Goal: Information Seeking & Learning: Learn about a topic

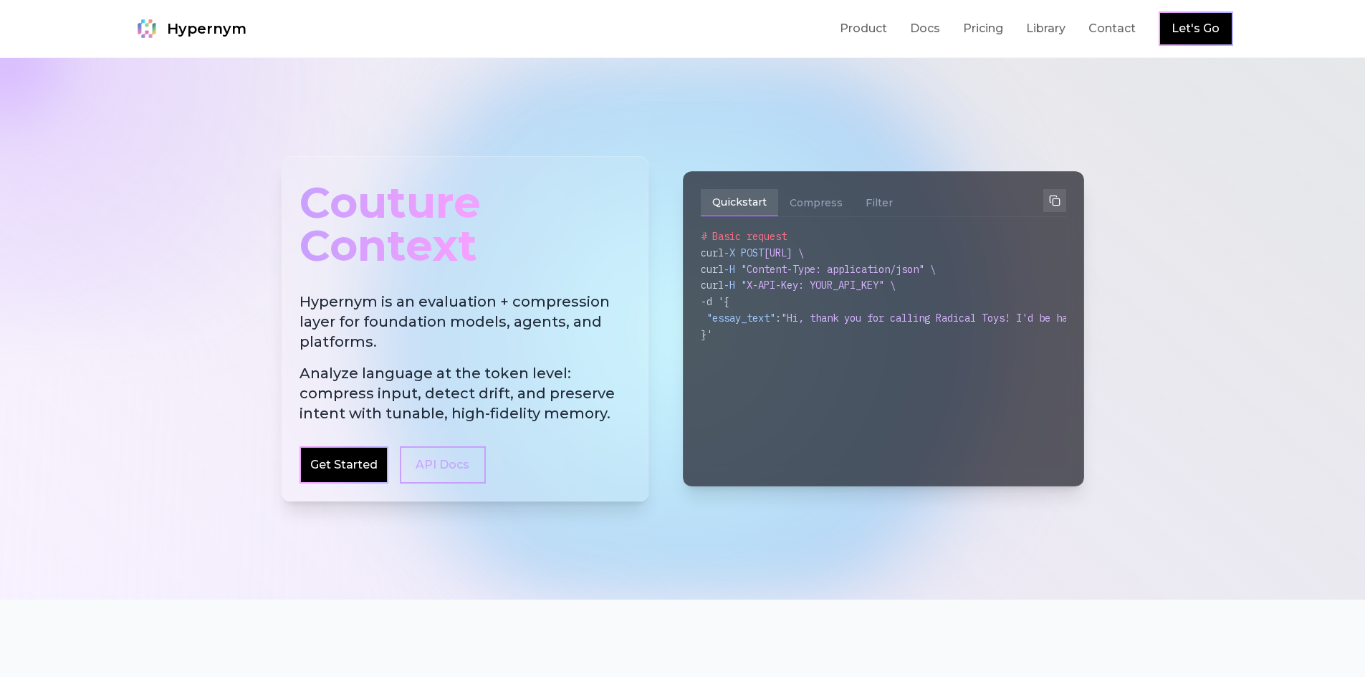
drag, startPoint x: 291, startPoint y: 302, endPoint x: 489, endPoint y: 398, distance: 220.1
click at [489, 401] on div "Couture Context Hypernym is an evaluation + compression layer for foundation mo…" at bounding box center [465, 328] width 367 height 345
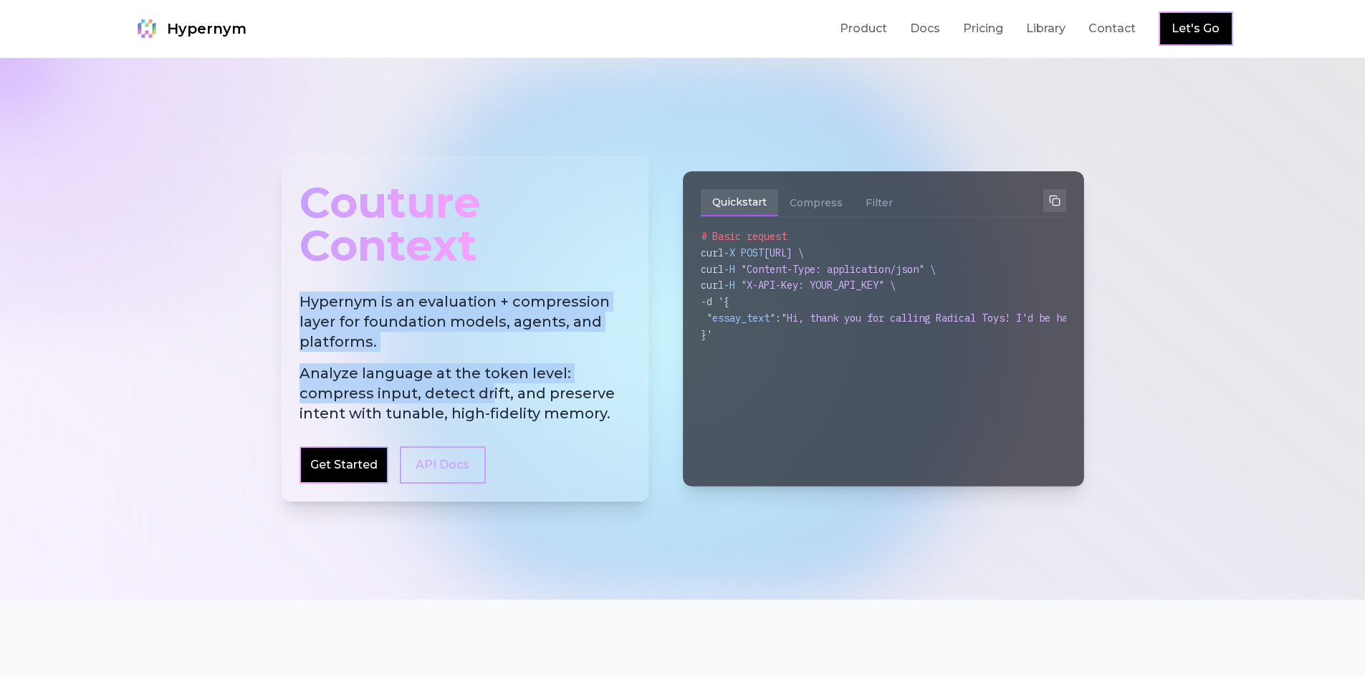
click at [489, 393] on span "Analyze language at the token level: compress input, detect drift, and preserve…" at bounding box center [465, 393] width 331 height 60
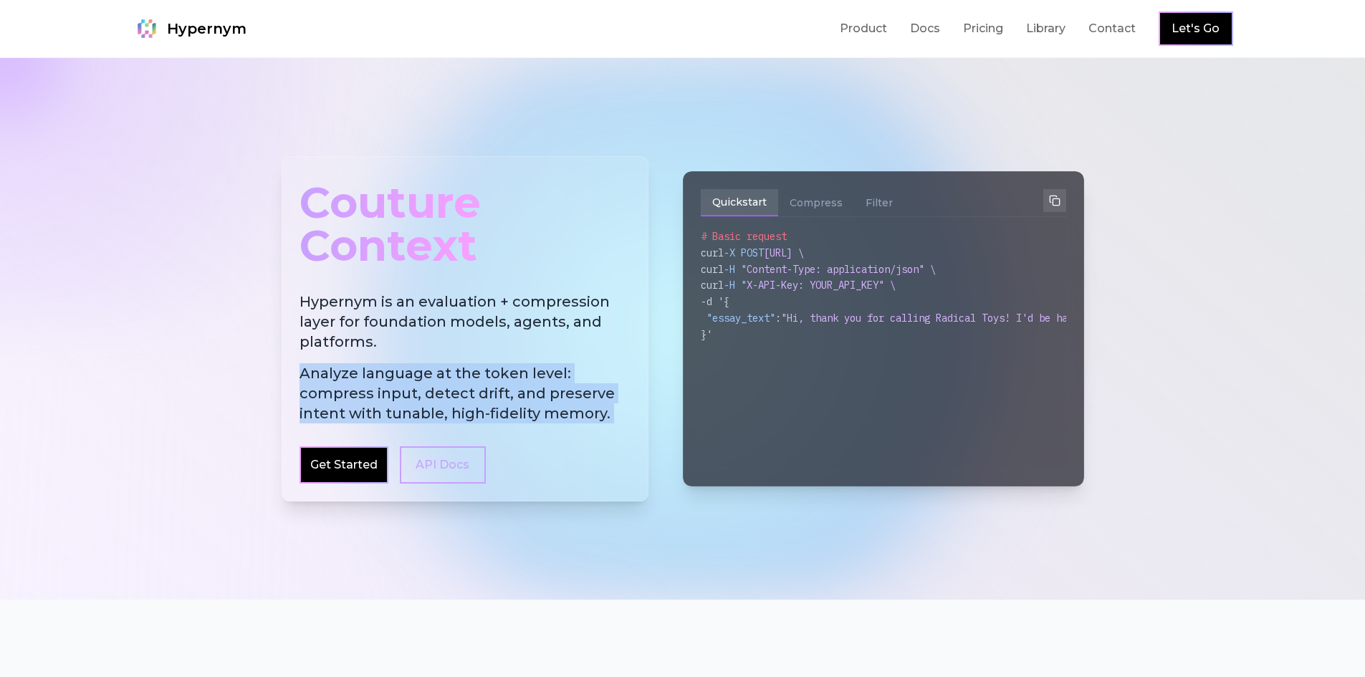
click at [576, 409] on span "Analyze language at the token level: compress input, detect drift, and preserve…" at bounding box center [465, 393] width 331 height 60
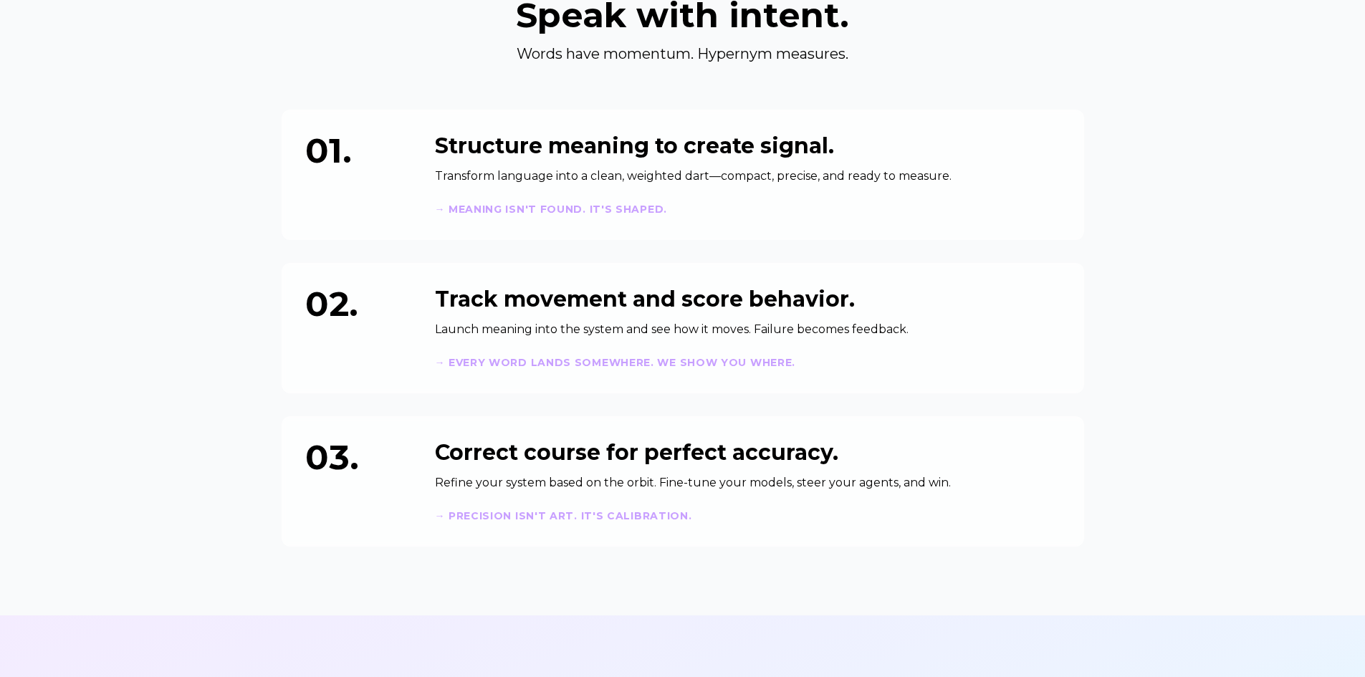
scroll to position [645, 0]
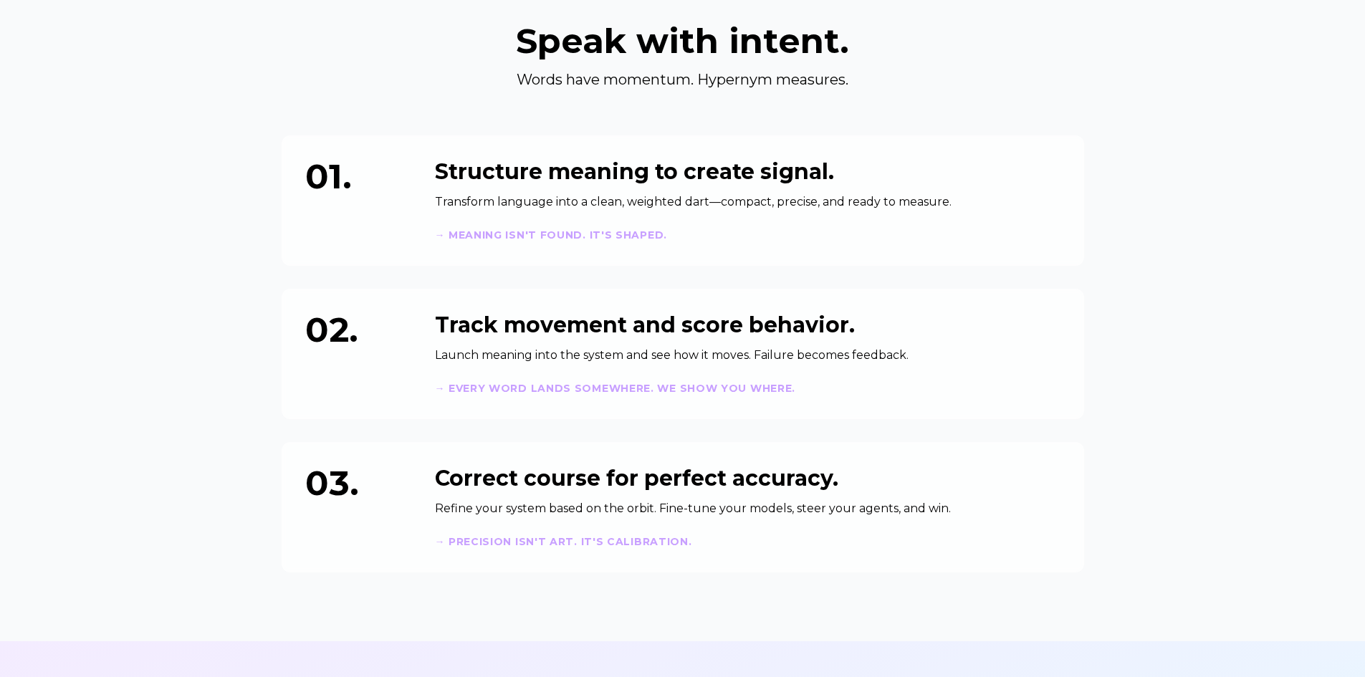
click at [214, 203] on section "Speak with intent. Words have momentum. Hypernym measures. 01. Structure meanin…" at bounding box center [682, 298] width 1365 height 686
click at [214, 205] on section "Speak with intent. Words have momentum. Hypernym measures. 01. Structure meanin…" at bounding box center [682, 298] width 1365 height 686
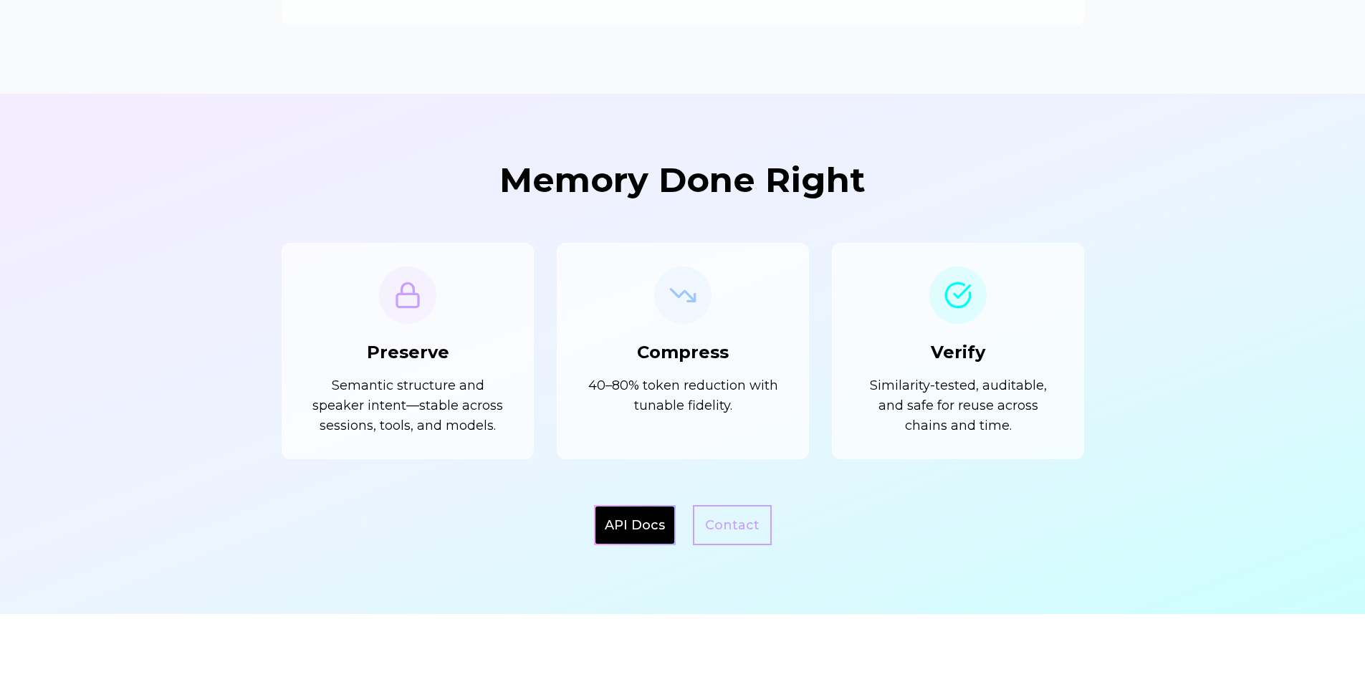
scroll to position [1218, 0]
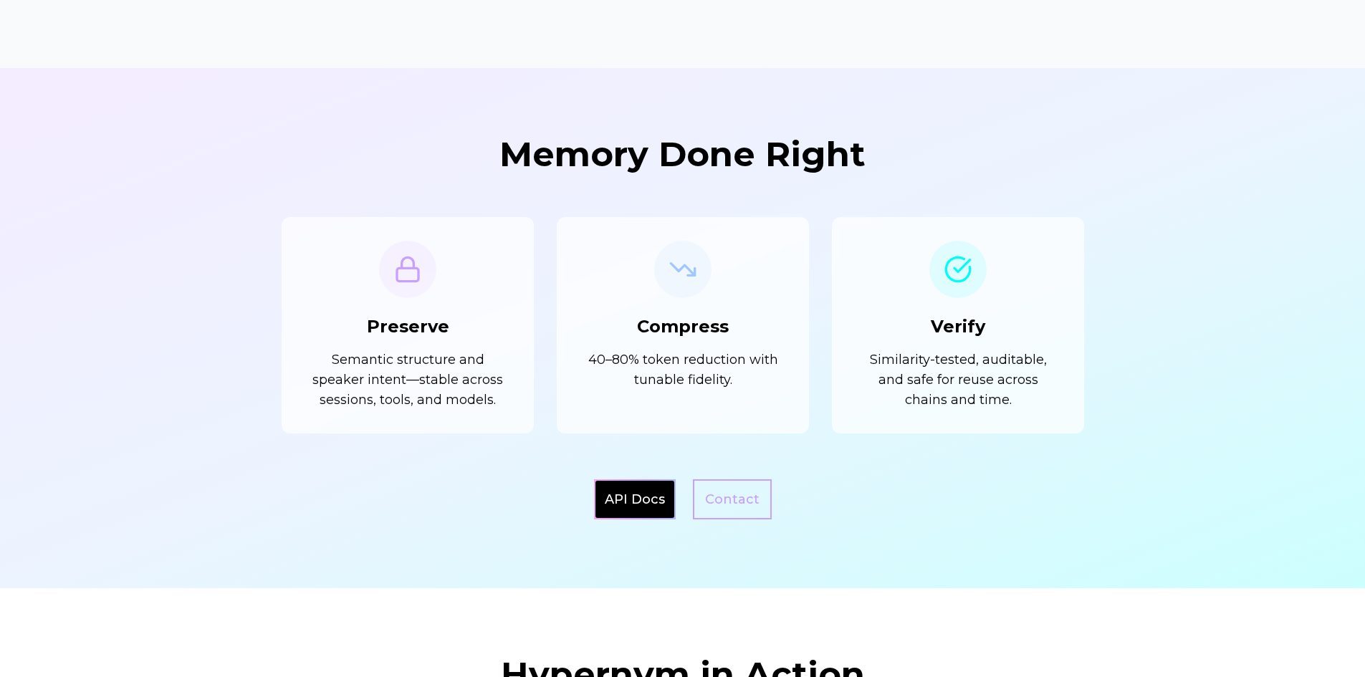
click at [212, 218] on div at bounding box center [682, 328] width 1365 height 520
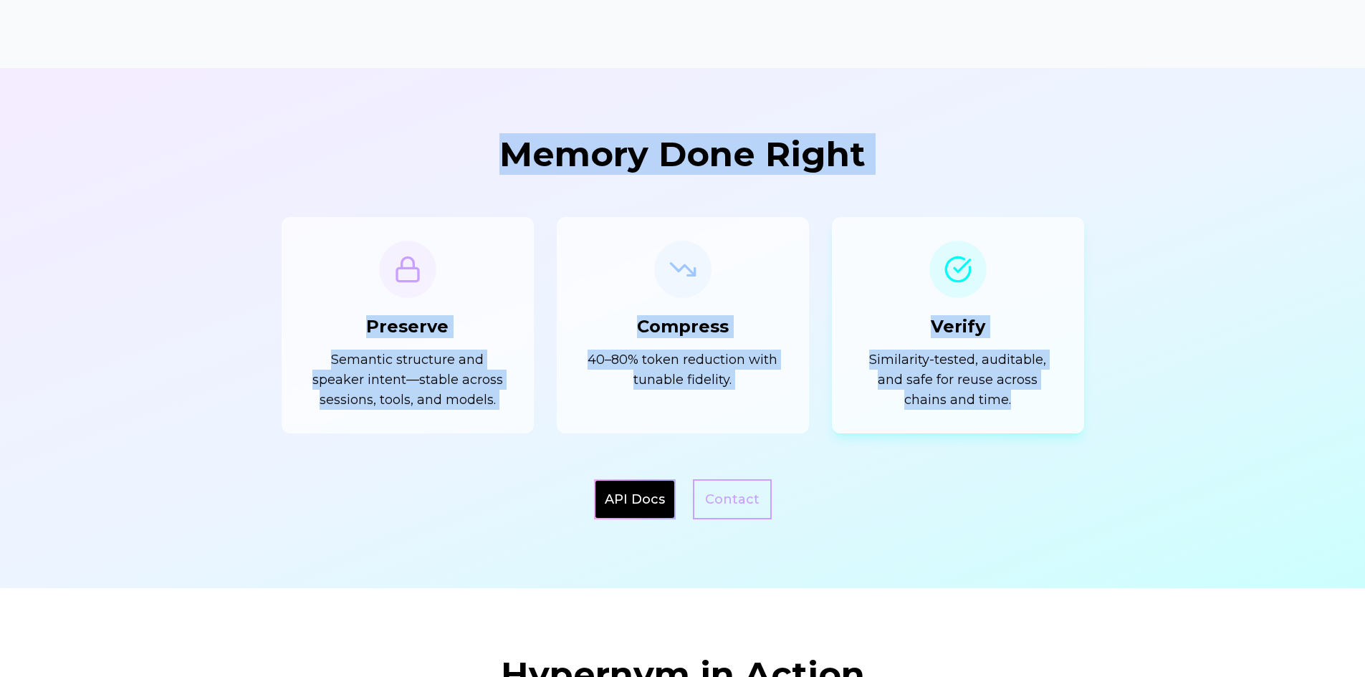
drag, startPoint x: 474, startPoint y: 322, endPoint x: 1043, endPoint y: 407, distance: 575.2
click at [1043, 407] on section "Memory Done Right Preserve Semantic structure and speaker intent—stable across …" at bounding box center [682, 328] width 1365 height 520
copy section "Memory Done Right Preserve Semantic structure and speaker intent—stable across …"
click at [1130, 413] on div at bounding box center [682, 328] width 1365 height 520
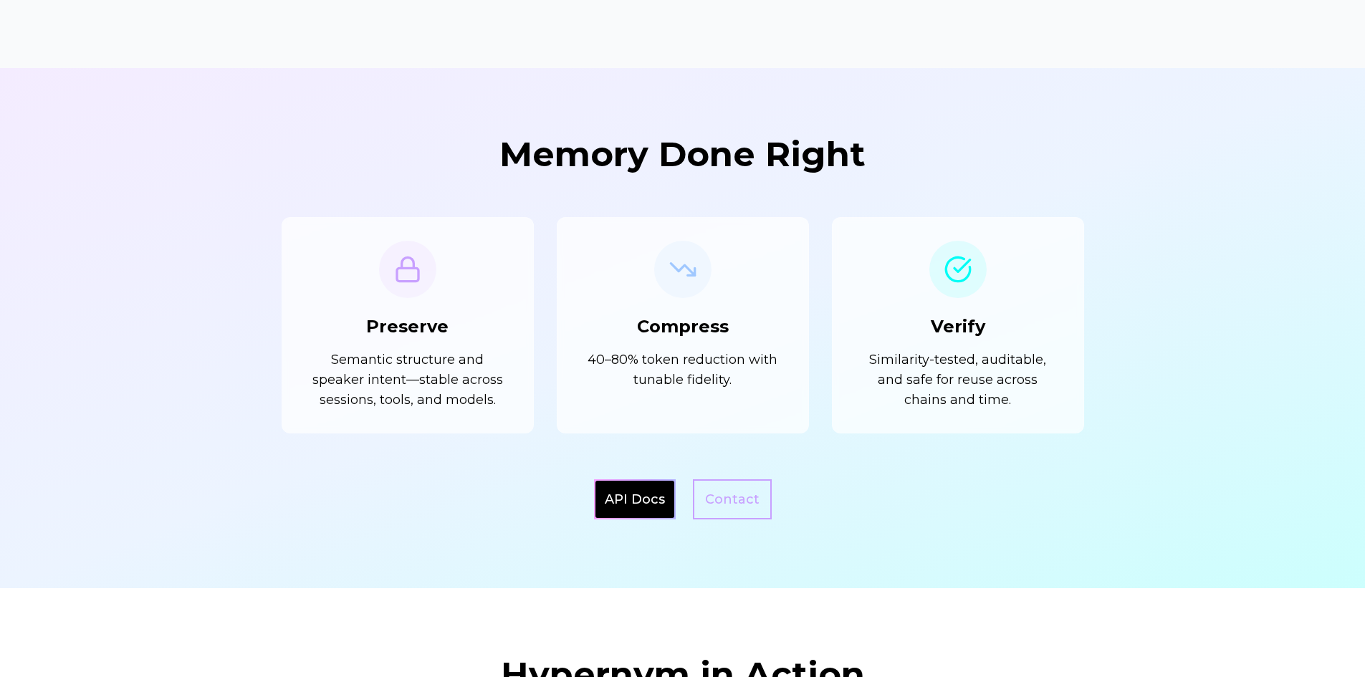
click at [1130, 413] on div at bounding box center [682, 328] width 1365 height 520
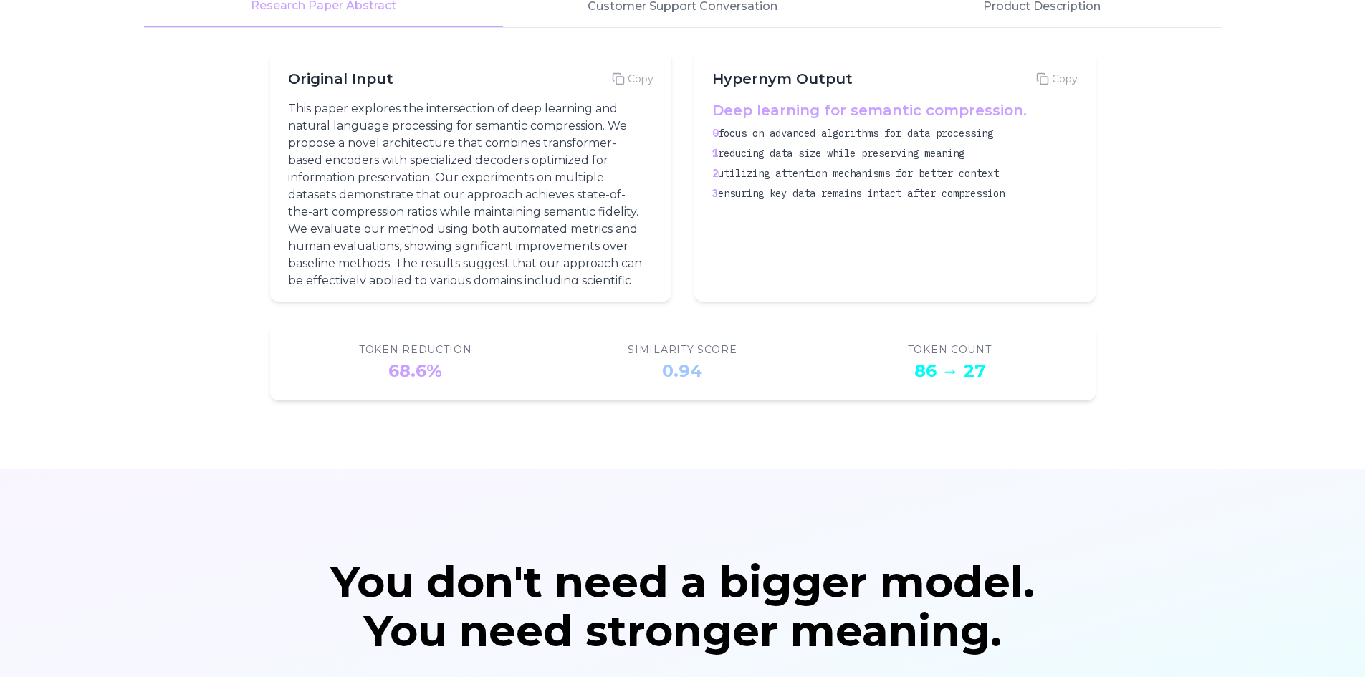
scroll to position [417, 0]
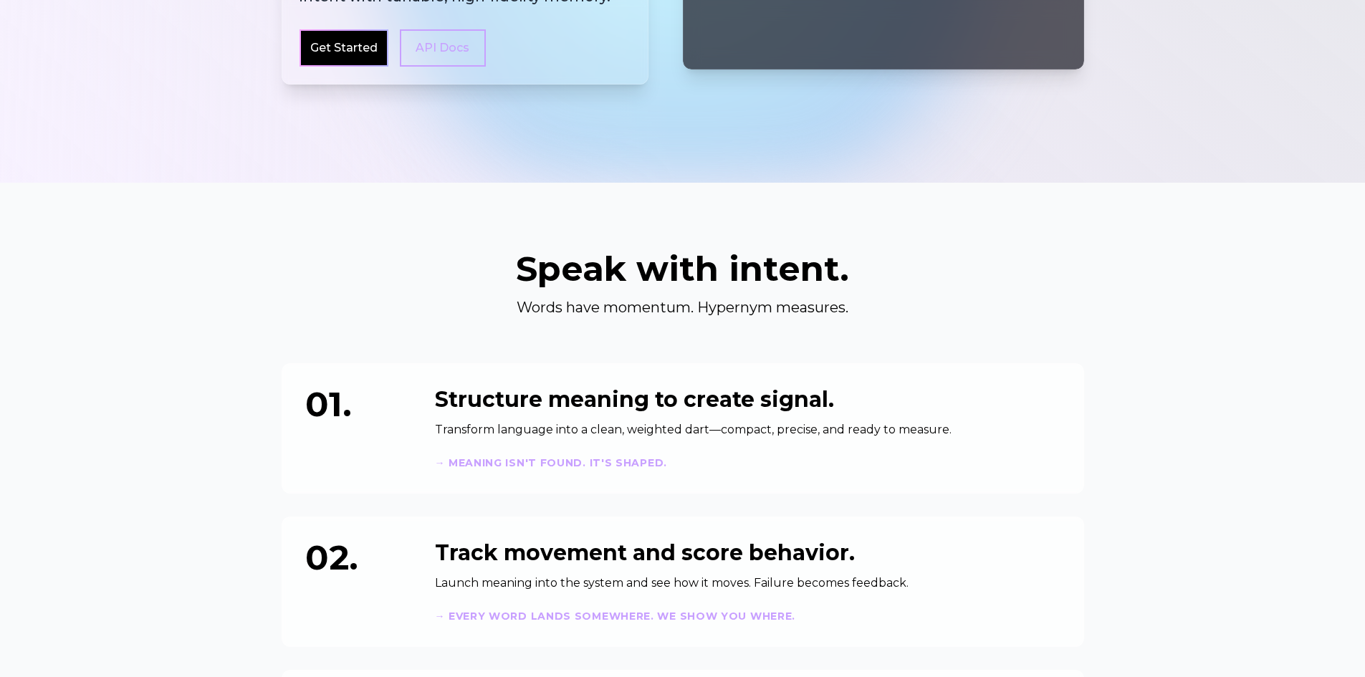
drag, startPoint x: 355, startPoint y: 378, endPoint x: 356, endPoint y: 148, distance: 230.0
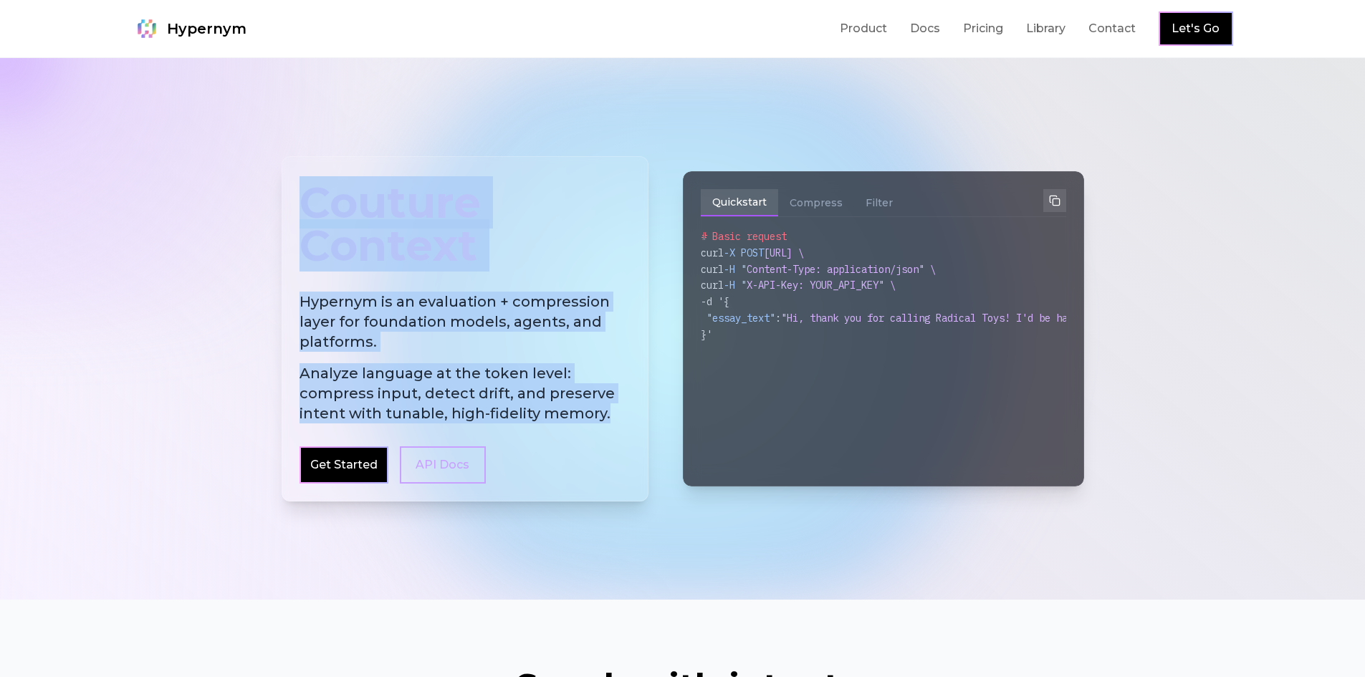
drag, startPoint x: 303, startPoint y: 201, endPoint x: 608, endPoint y: 422, distance: 376.1
click at [608, 422] on div "Couture Context Hypernym is an evaluation + compression layer for foundation mo…" at bounding box center [465, 328] width 367 height 345
copy div "Couture Context Hypernym is an evaluation + compression layer for foundation mo…"
click at [555, 424] on div "Couture Context Hypernym is an evaluation + compression layer for foundation mo…" at bounding box center [465, 328] width 367 height 345
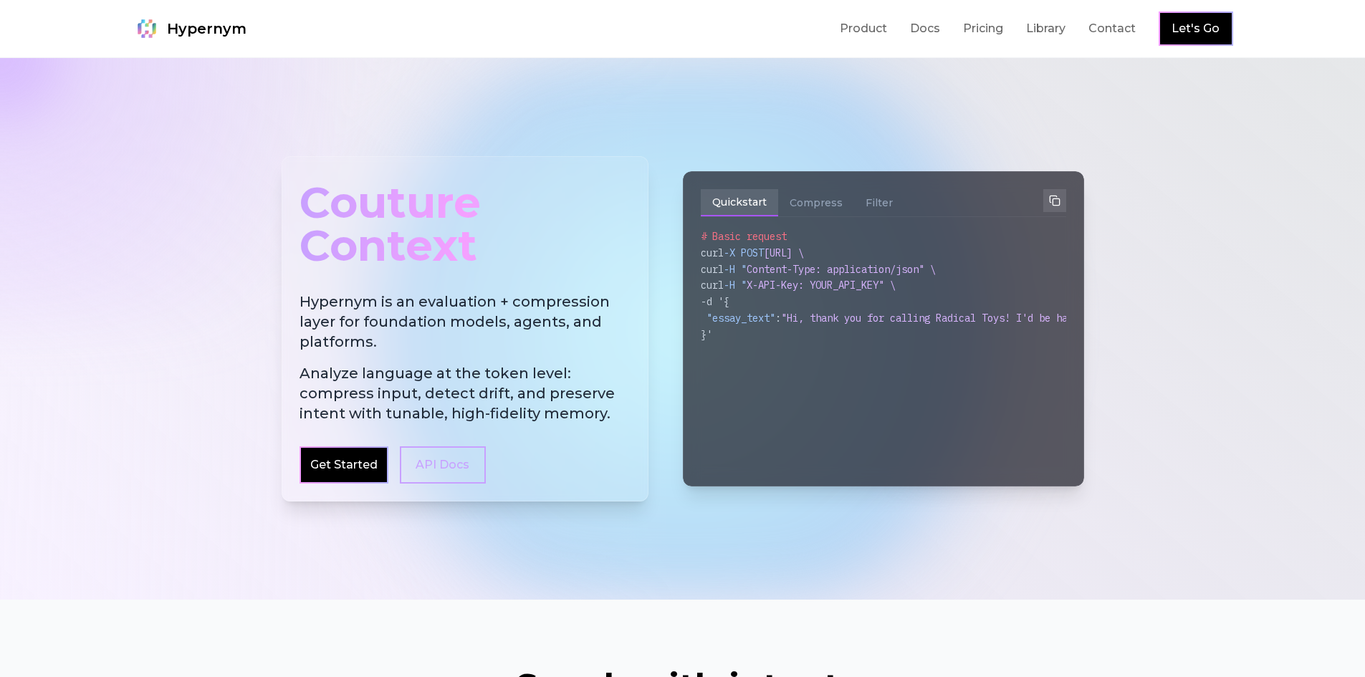
scroll to position [72, 0]
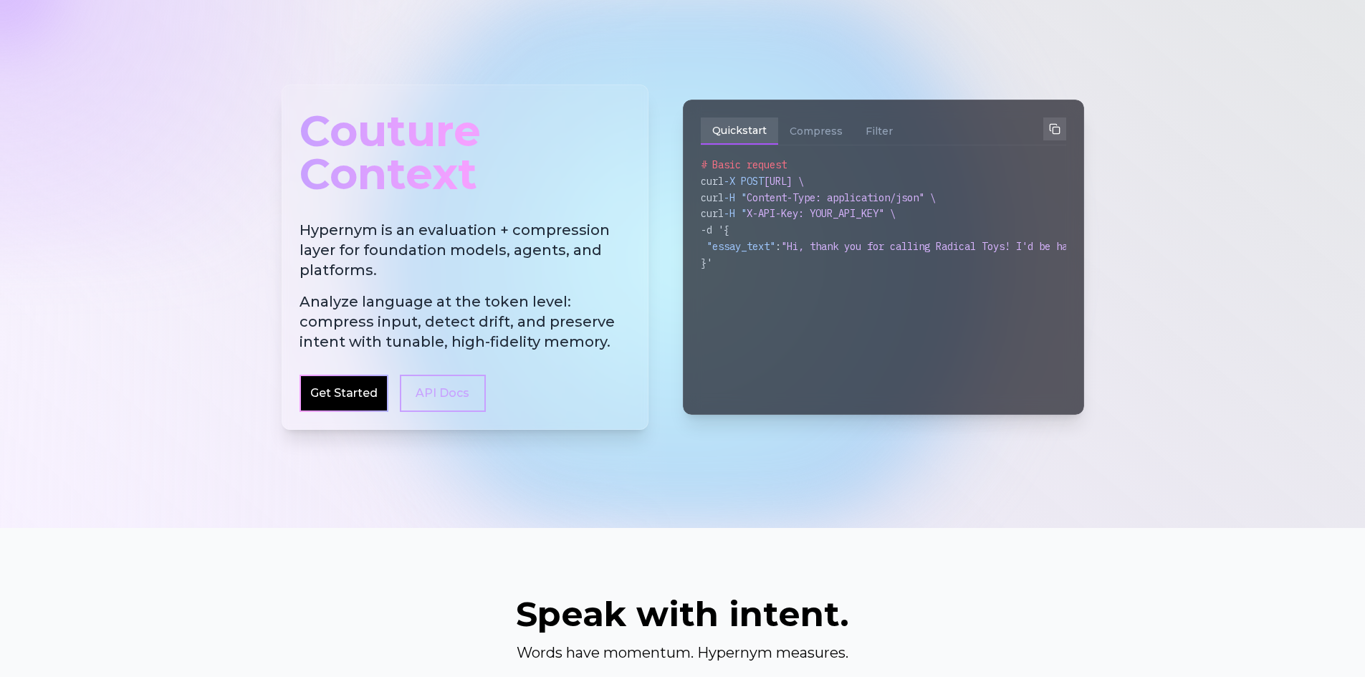
drag, startPoint x: 530, startPoint y: 418, endPoint x: 481, endPoint y: 438, distance: 52.7
click at [481, 438] on div "Couture Context Hypernym is an evaluation + compression layer for foundation mo…" at bounding box center [682, 257] width 825 height 483
drag, startPoint x: 542, startPoint y: 319, endPoint x: 621, endPoint y: 349, distance: 85.0
click at [621, 349] on span "Analyze language at the token level: compress input, detect drift, and preserve…" at bounding box center [465, 322] width 331 height 60
copy span "preserve intent with tunable, high-fidelity memory."
